Goal: Find specific page/section: Find specific page/section

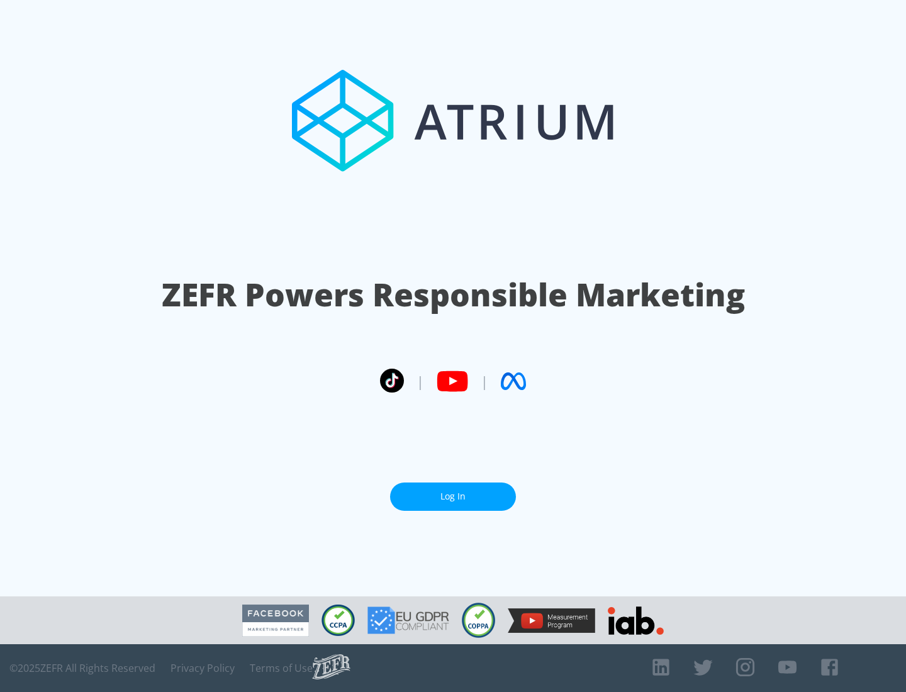
click at [453, 496] on link "Log In" at bounding box center [453, 497] width 126 height 28
